Goal: Find specific page/section: Find specific page/section

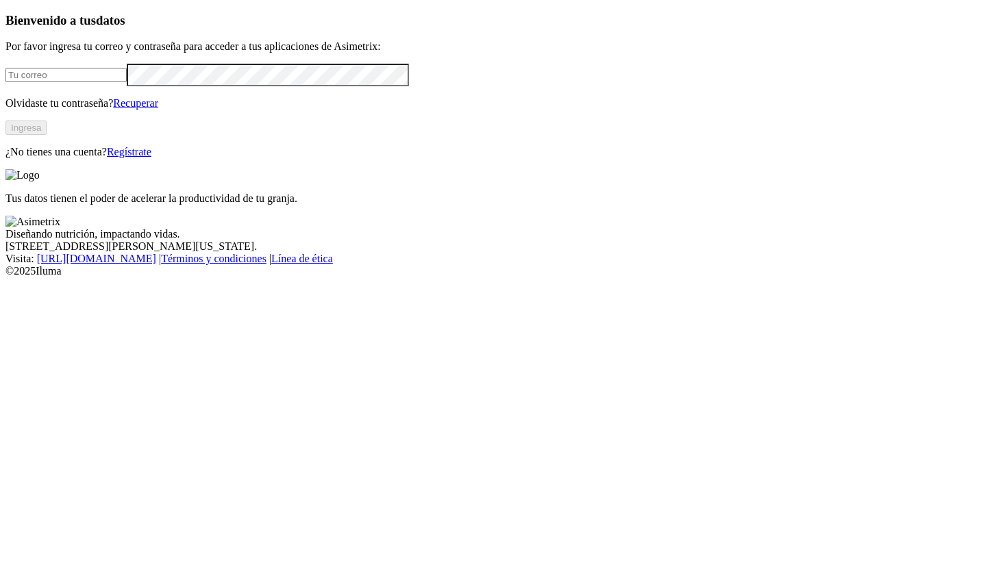
click at [127, 82] on input "email" at bounding box center [65, 75] width 121 height 14
type input "manuela.chavarria@asimetrix.co"
click at [201, 158] on div "Bienvenido a tus datos Por favor ingresa tu correo y contraseña para acceder a …" at bounding box center [503, 85] width 996 height 145
click at [47, 135] on button "Ingresa" at bounding box center [25, 128] width 41 height 14
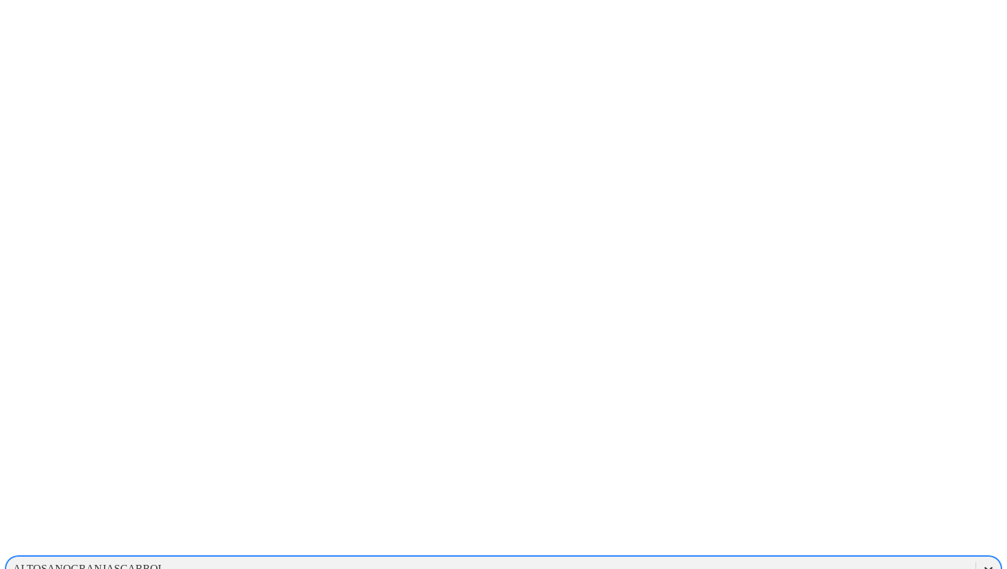
click at [985, 567] on icon at bounding box center [989, 569] width 8 height 5
